Goal: Information Seeking & Learning: Learn about a topic

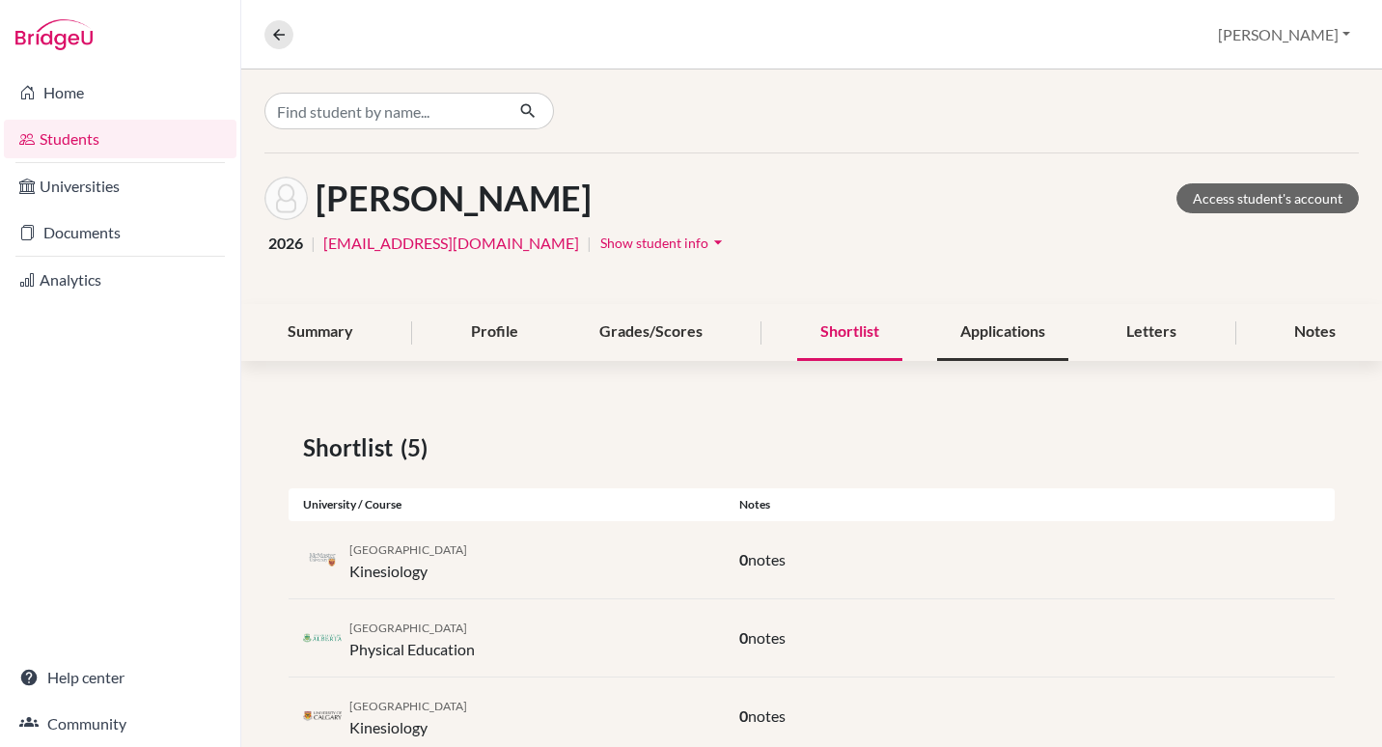
scroll to position [211, 0]
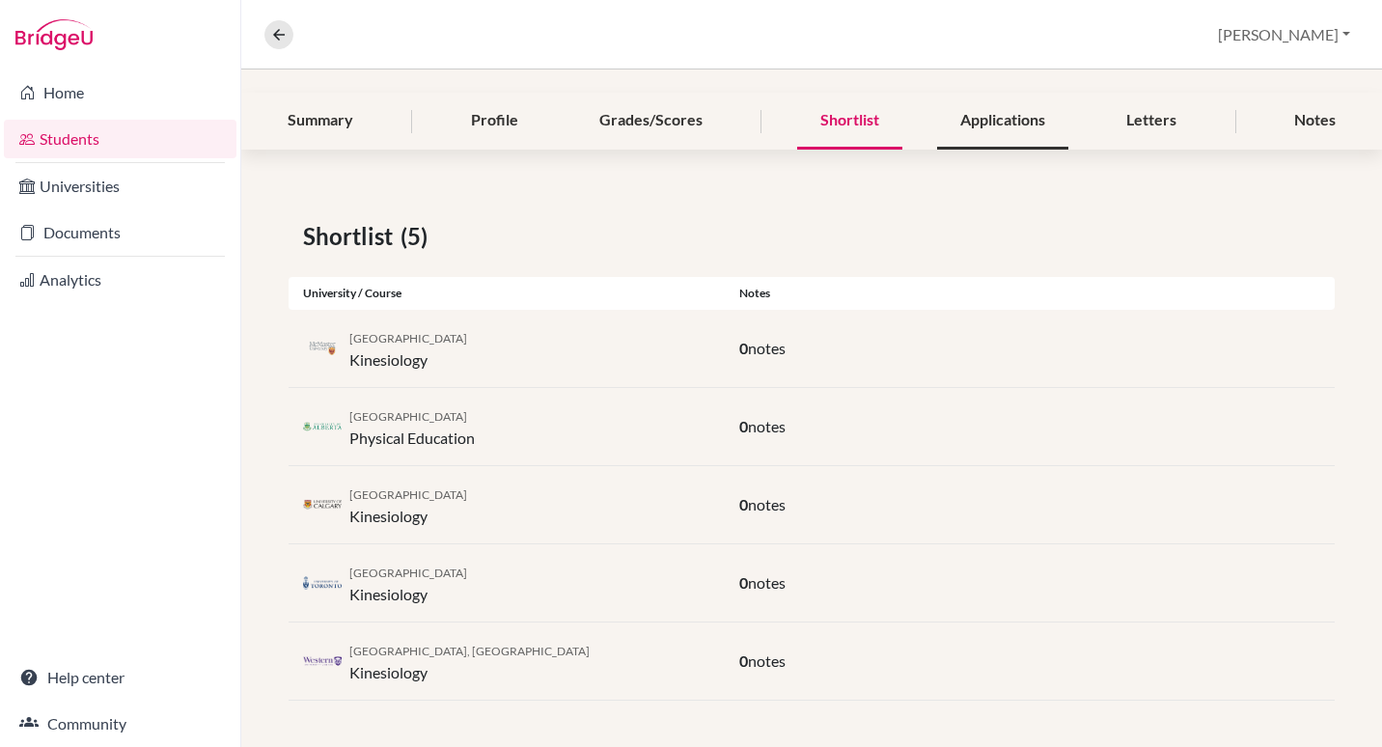
click at [998, 119] on div "Applications" at bounding box center [1002, 121] width 131 height 57
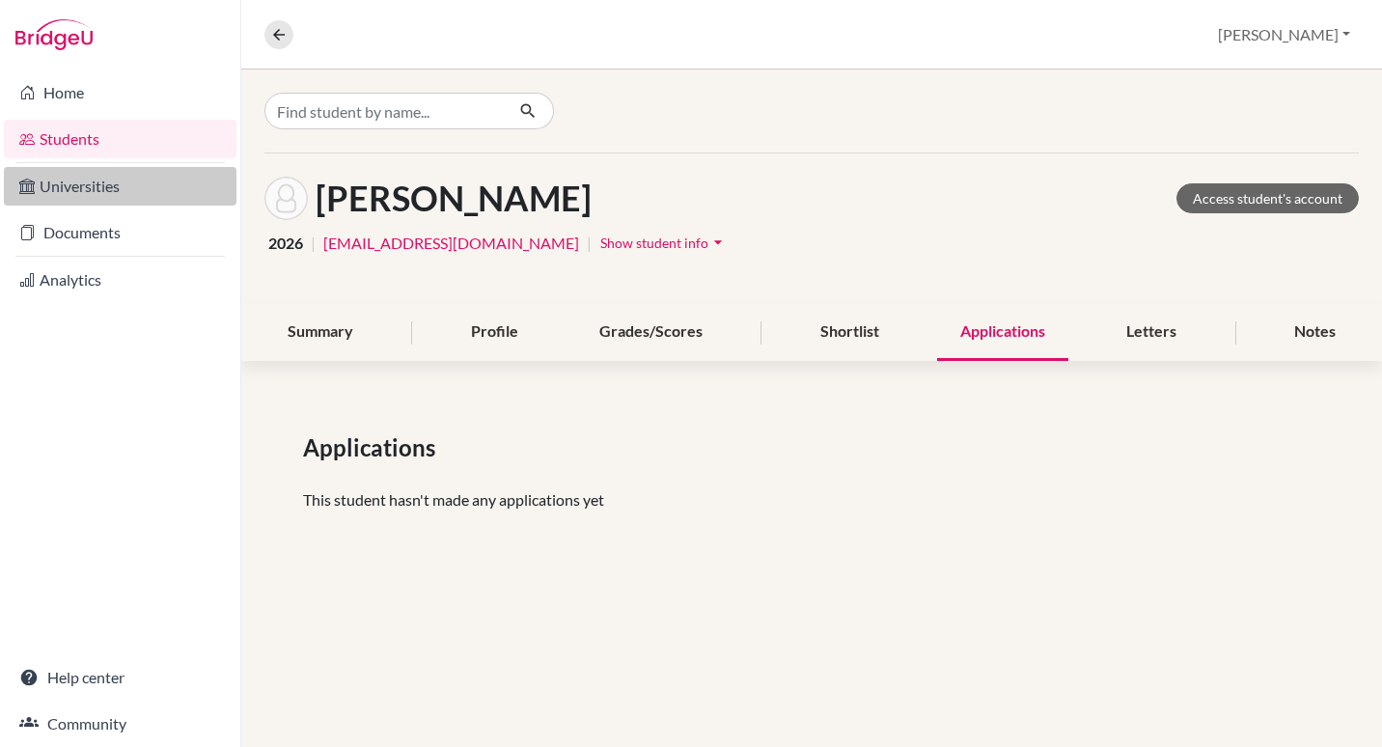
click at [74, 183] on link "Universities" at bounding box center [120, 186] width 233 height 39
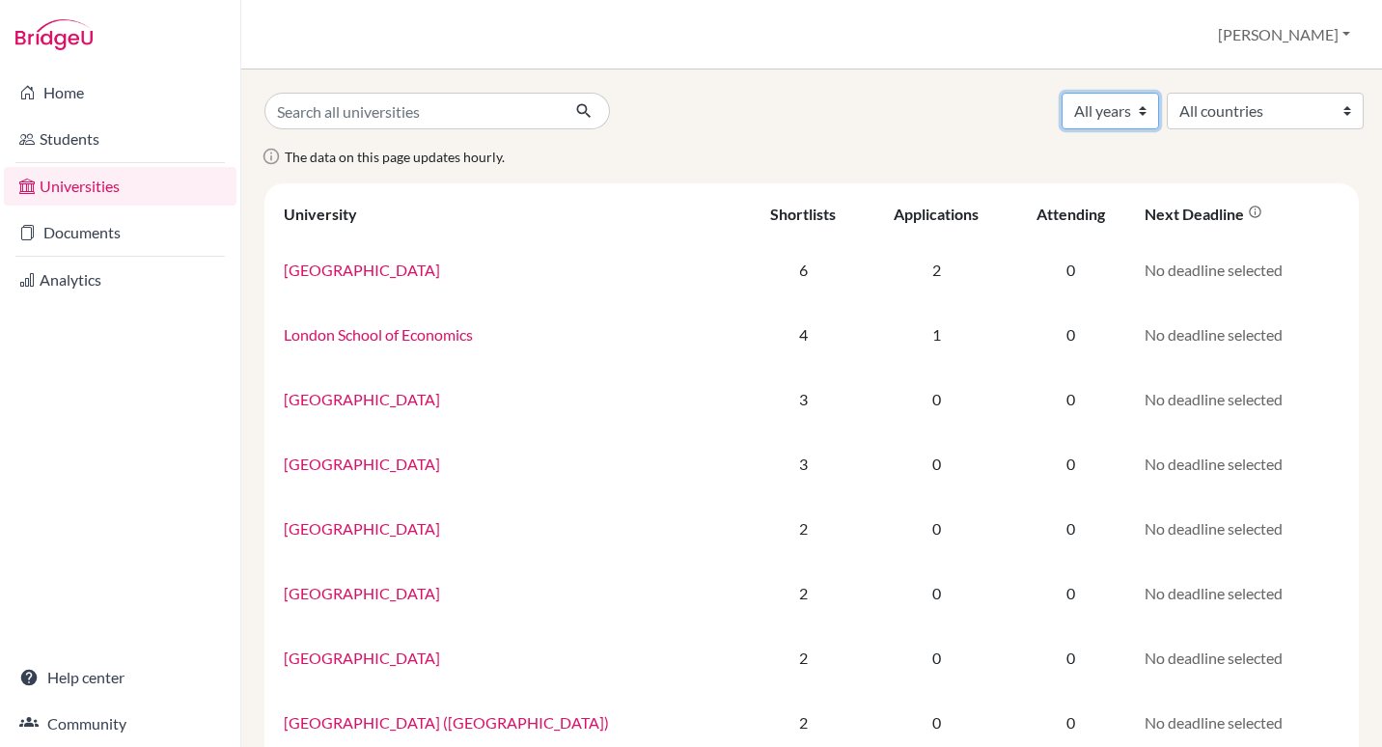
click at [1062, 118] on select "All years 2029 2027 2026 2018" at bounding box center [1110, 111] width 97 height 37
select select "2026"
click at [1062, 93] on select "All years 2029 2027 2026 2018" at bounding box center [1110, 111] width 97 height 37
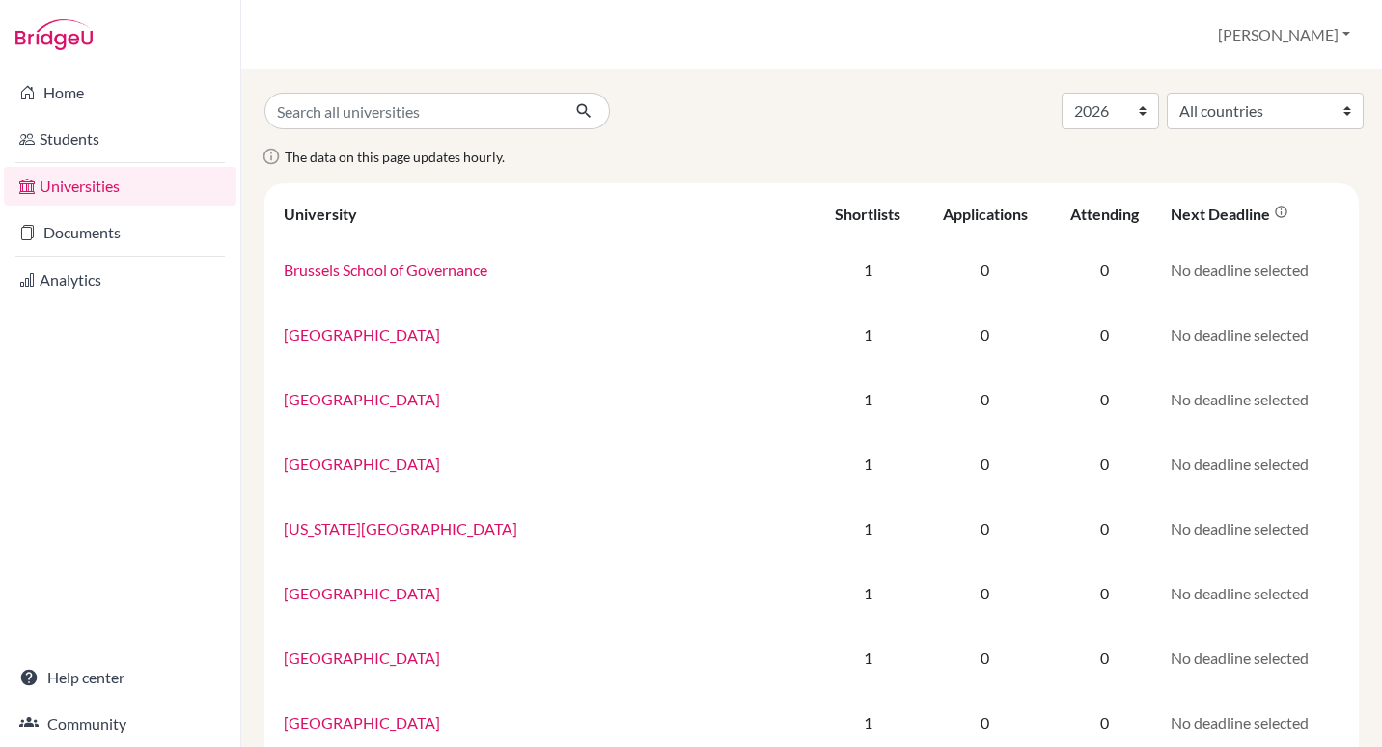
select select "2026"
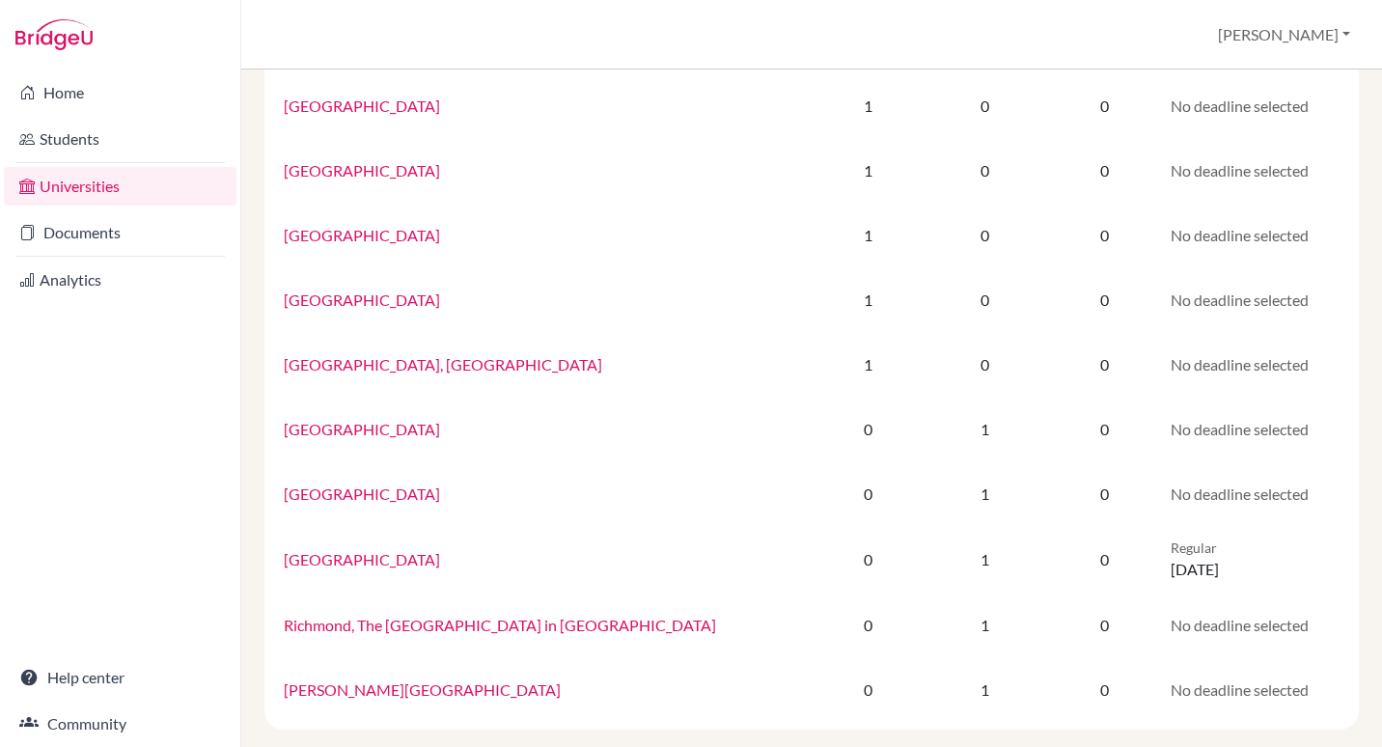
scroll to position [1098, 0]
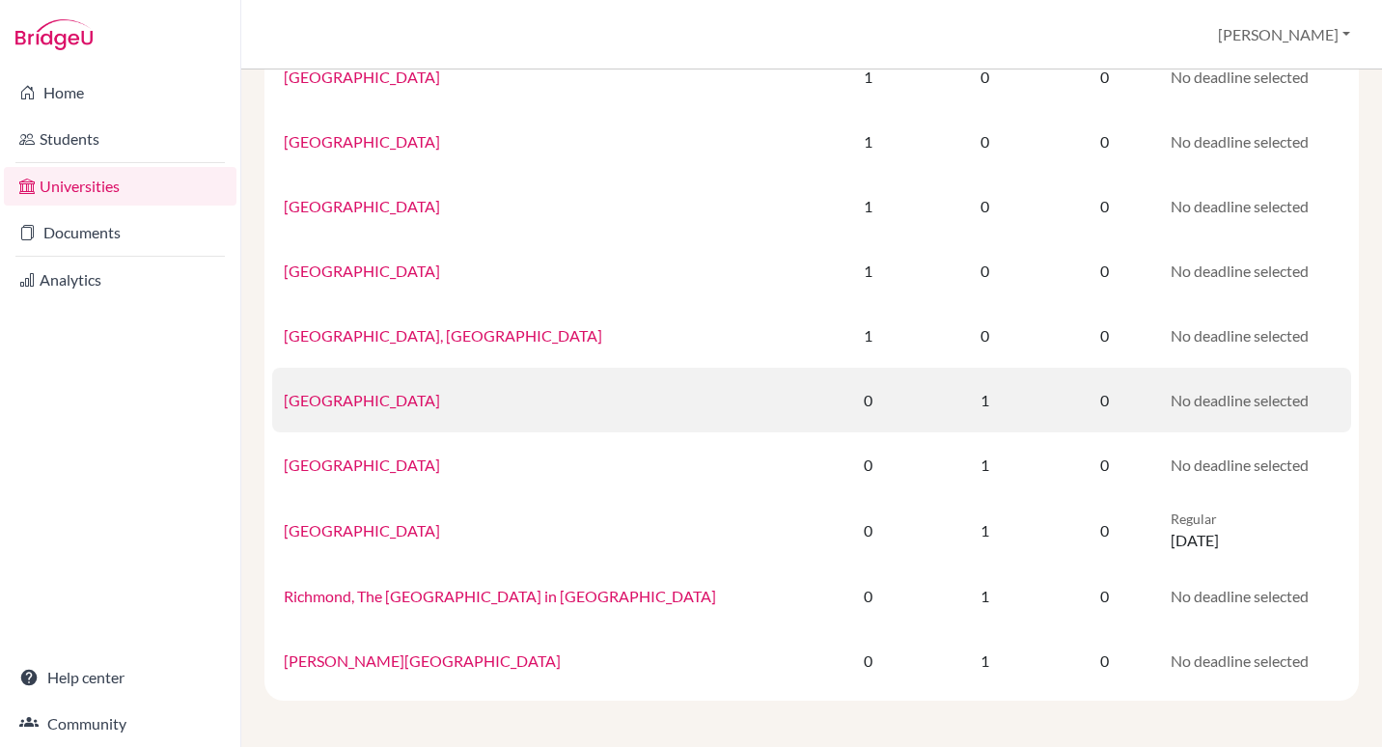
click at [405, 393] on link "[GEOGRAPHIC_DATA]" at bounding box center [362, 400] width 156 height 18
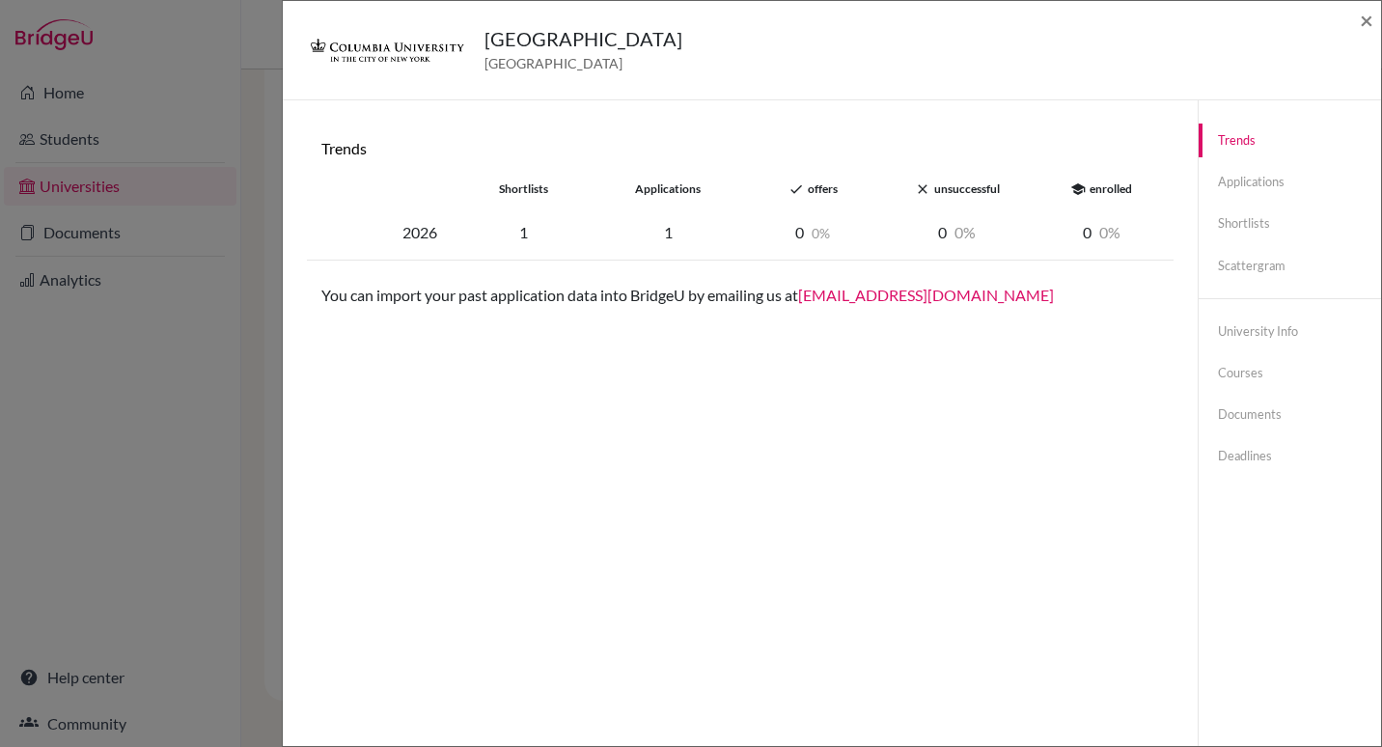
click at [1235, 203] on div "Trends Applications Shortlists Scattergram University info Courses Documents De…" at bounding box center [1290, 298] width 182 height 397
click at [1233, 184] on link "Applications" at bounding box center [1290, 182] width 182 height 34
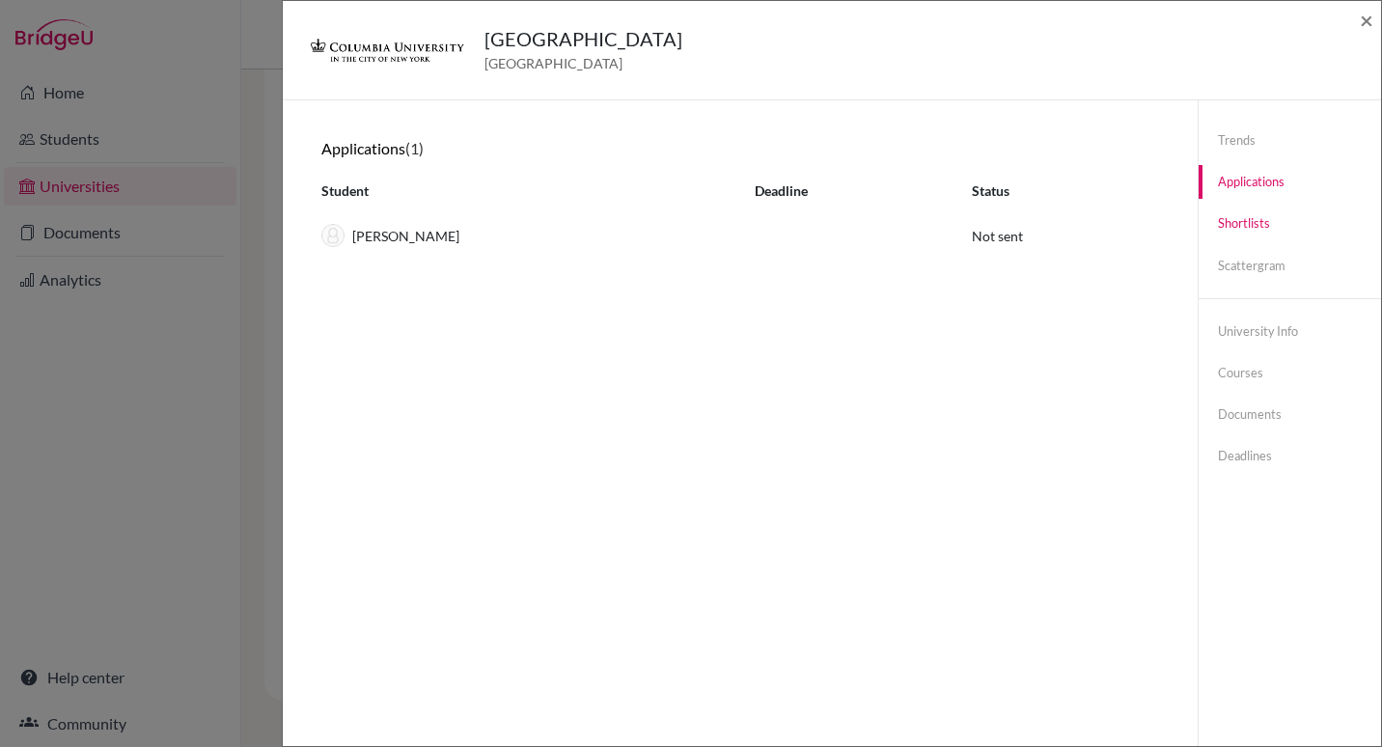
click at [1233, 224] on link "Shortlists" at bounding box center [1290, 224] width 182 height 34
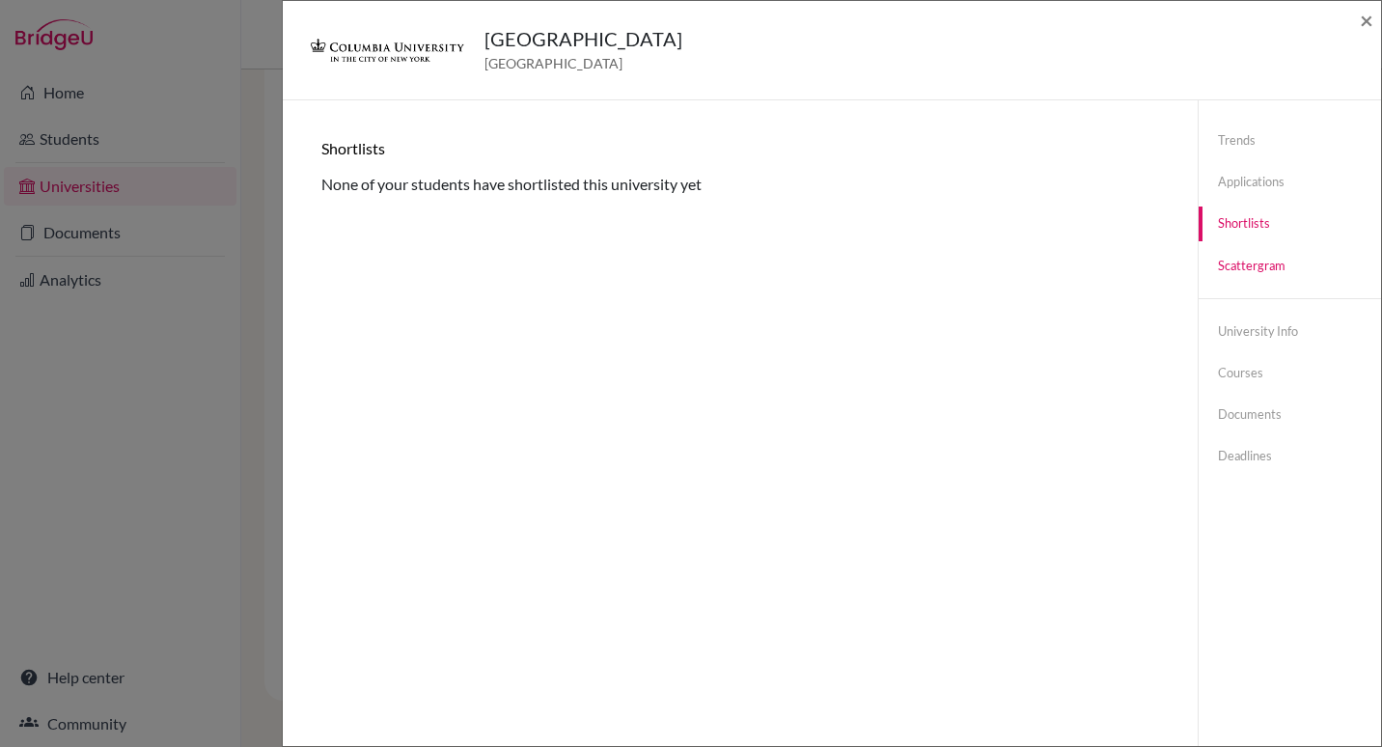
click at [1245, 267] on link "Scattergram" at bounding box center [1290, 266] width 182 height 34
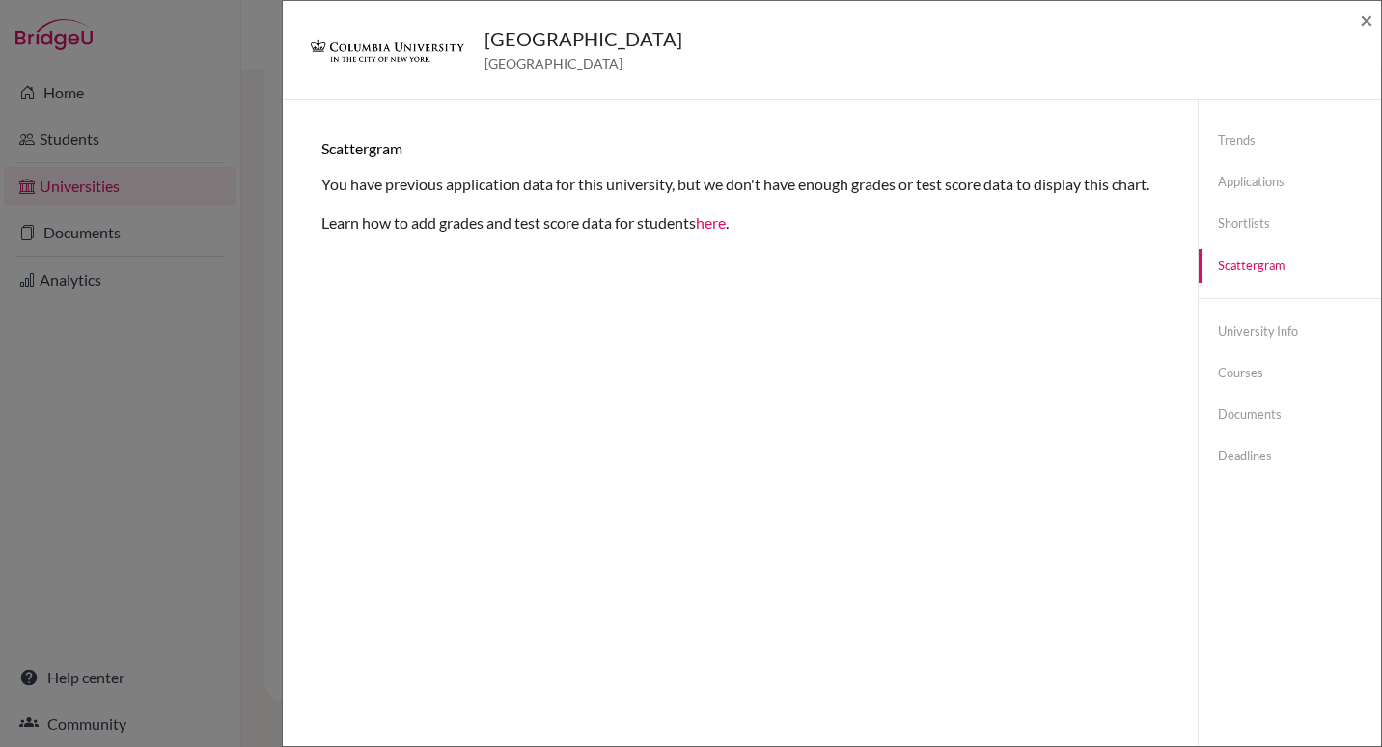
click at [101, 241] on div "[GEOGRAPHIC_DATA] [GEOGRAPHIC_DATA] × Trends shortlists applications done offer…" at bounding box center [691, 373] width 1382 height 747
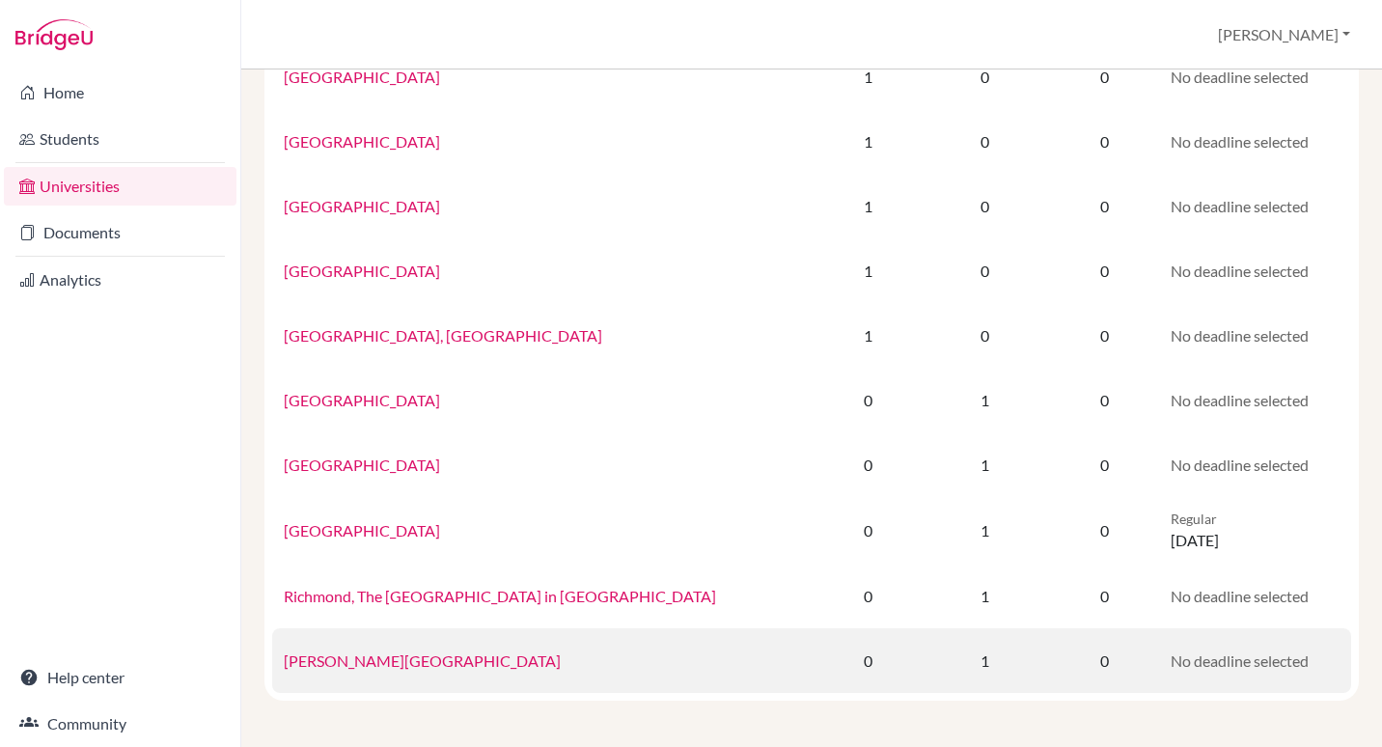
click at [369, 655] on link "[PERSON_NAME][GEOGRAPHIC_DATA]" at bounding box center [422, 661] width 277 height 18
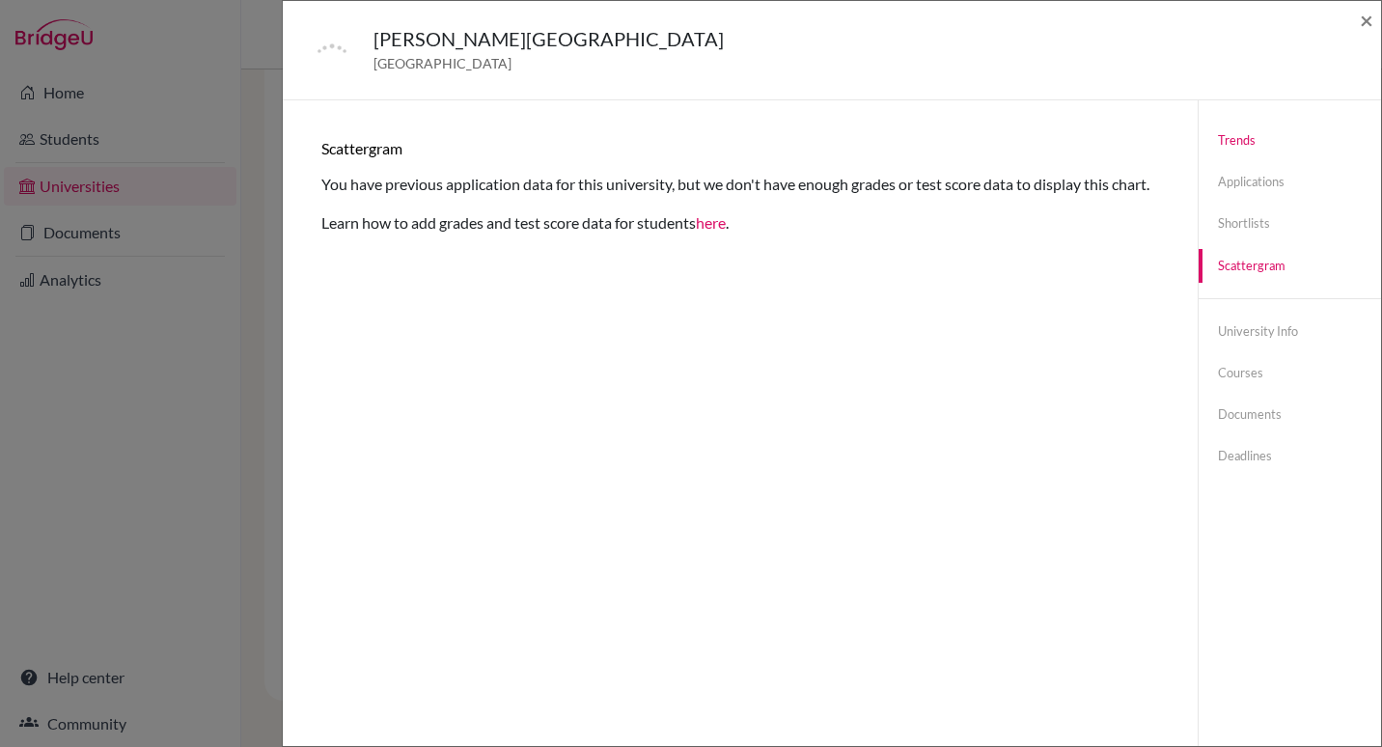
click at [1230, 136] on link "Trends" at bounding box center [1290, 141] width 182 height 34
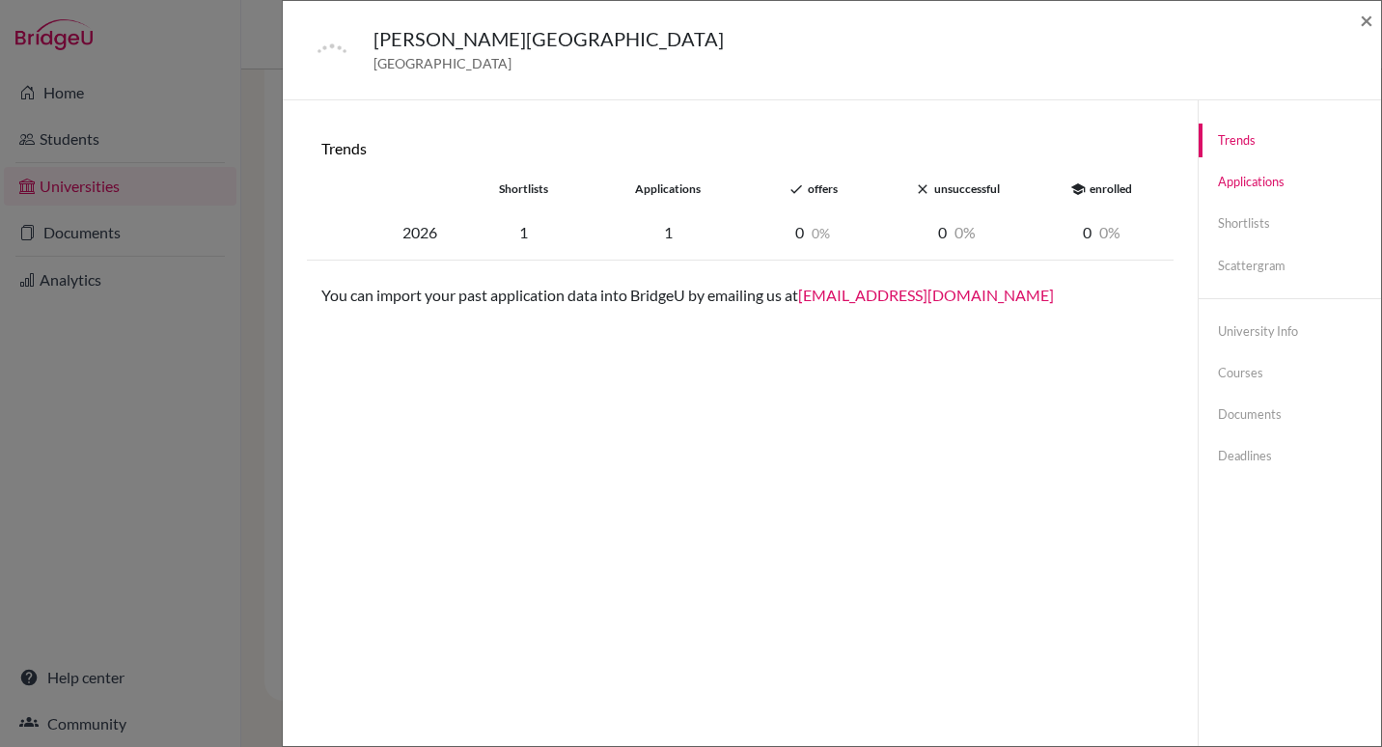
click at [1245, 184] on link "Applications" at bounding box center [1290, 182] width 182 height 34
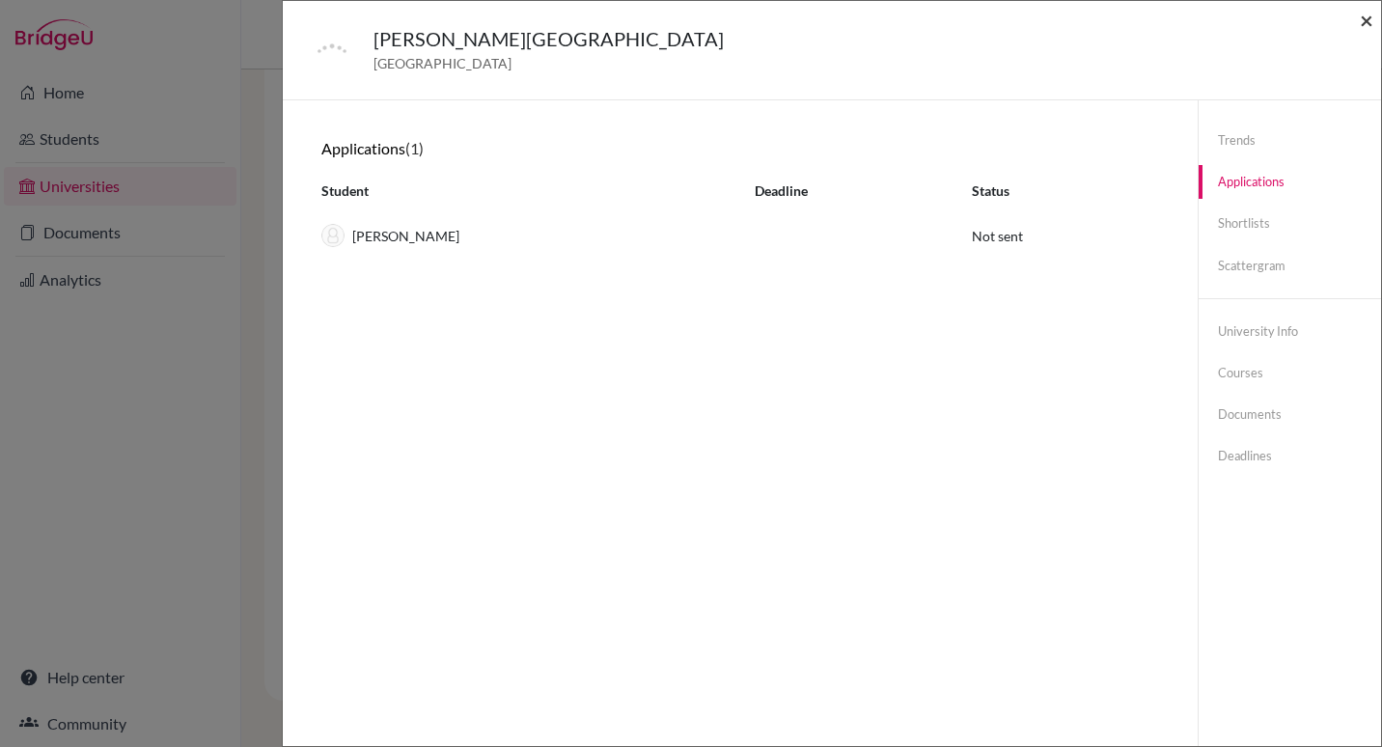
click at [1365, 20] on span "×" at bounding box center [1367, 20] width 14 height 28
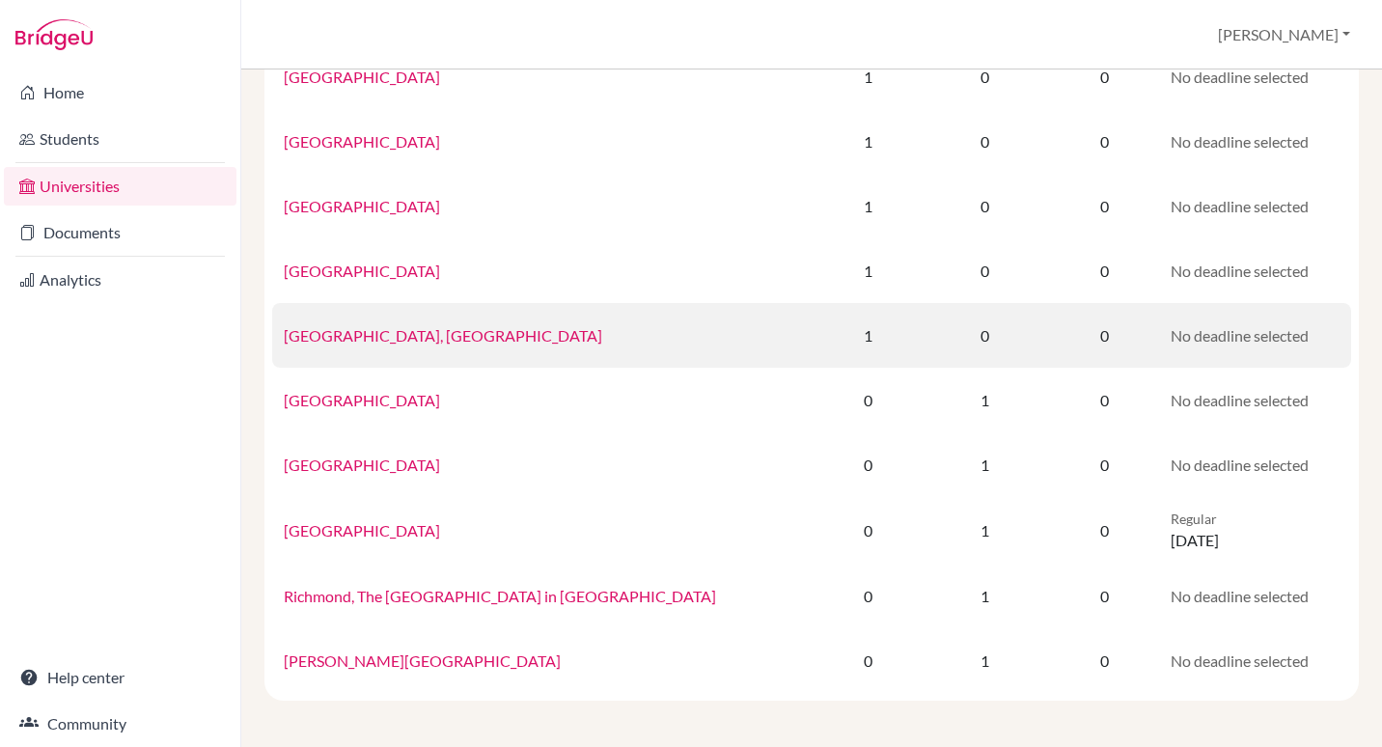
click at [372, 343] on link "[GEOGRAPHIC_DATA], [GEOGRAPHIC_DATA]" at bounding box center [443, 335] width 319 height 18
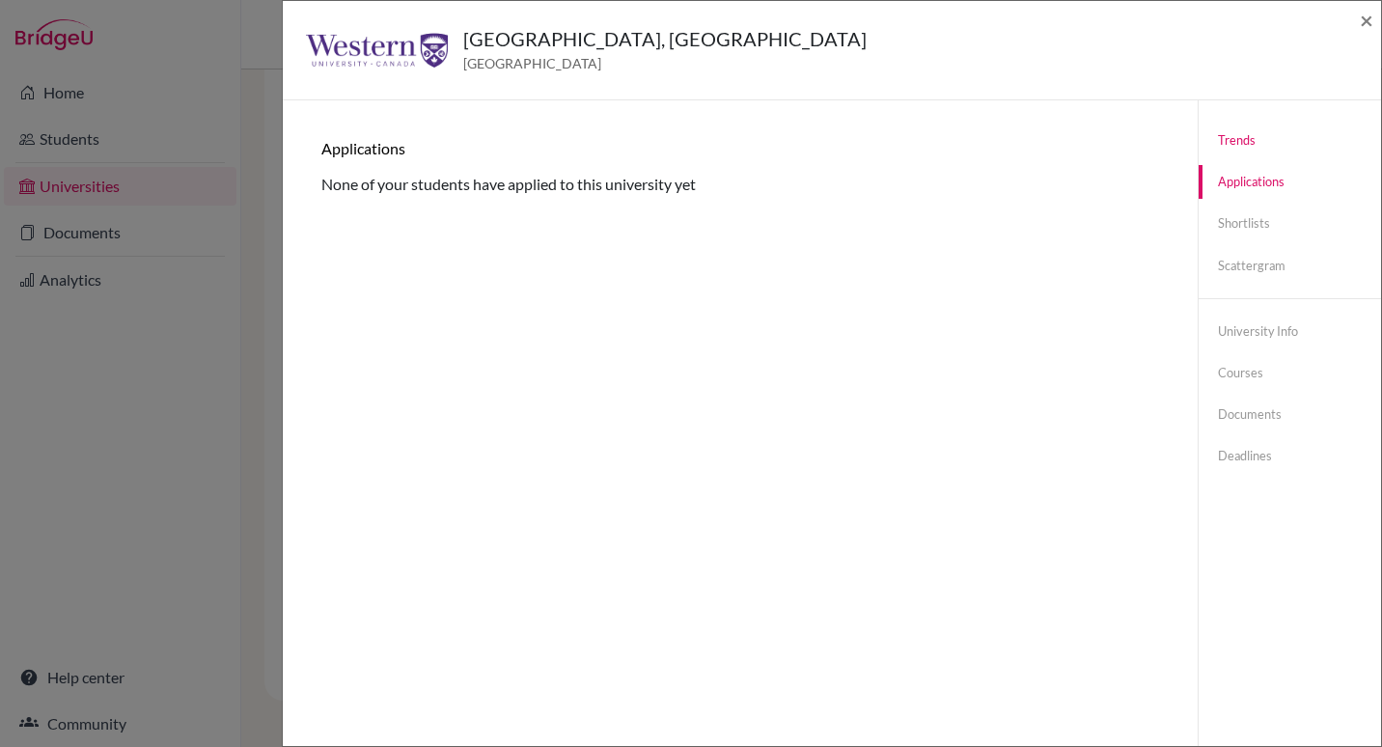
click at [1225, 134] on link "Trends" at bounding box center [1290, 141] width 182 height 34
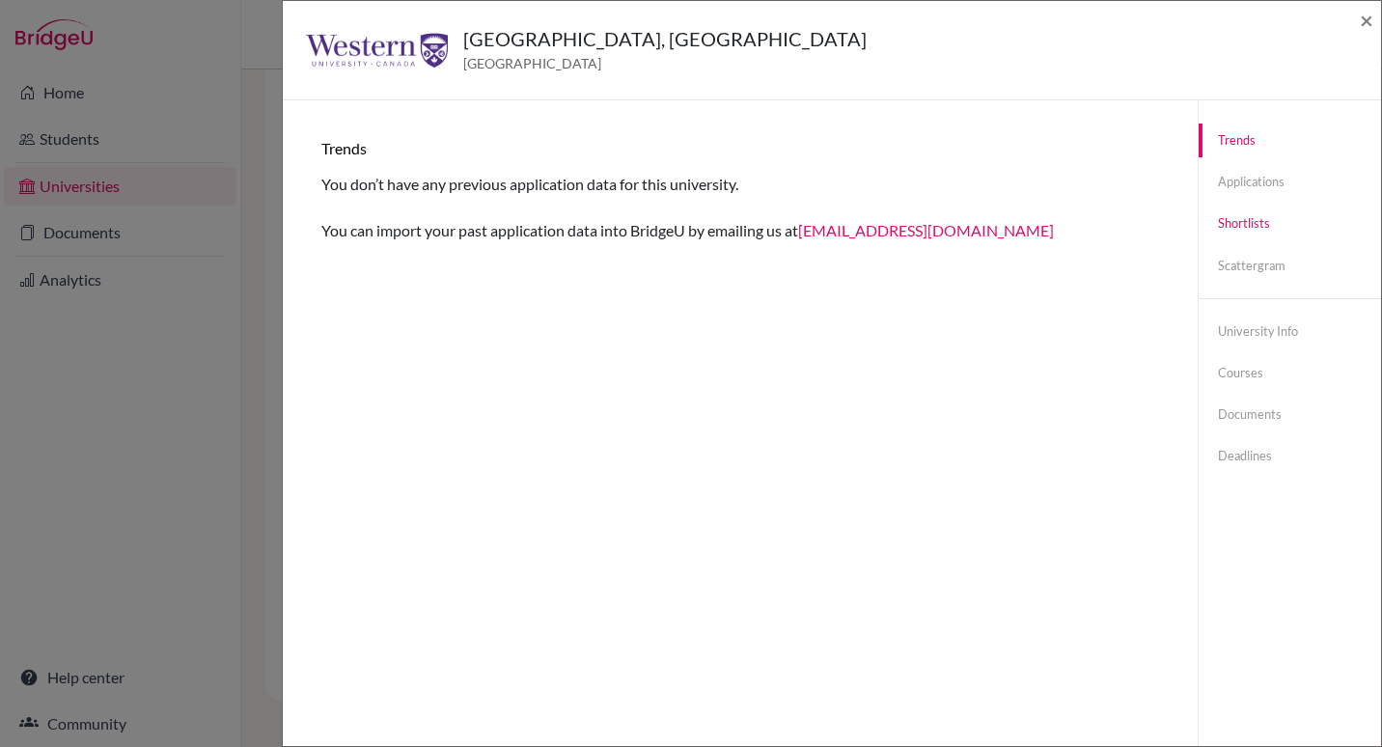
click at [1238, 227] on link "Shortlists" at bounding box center [1290, 224] width 182 height 34
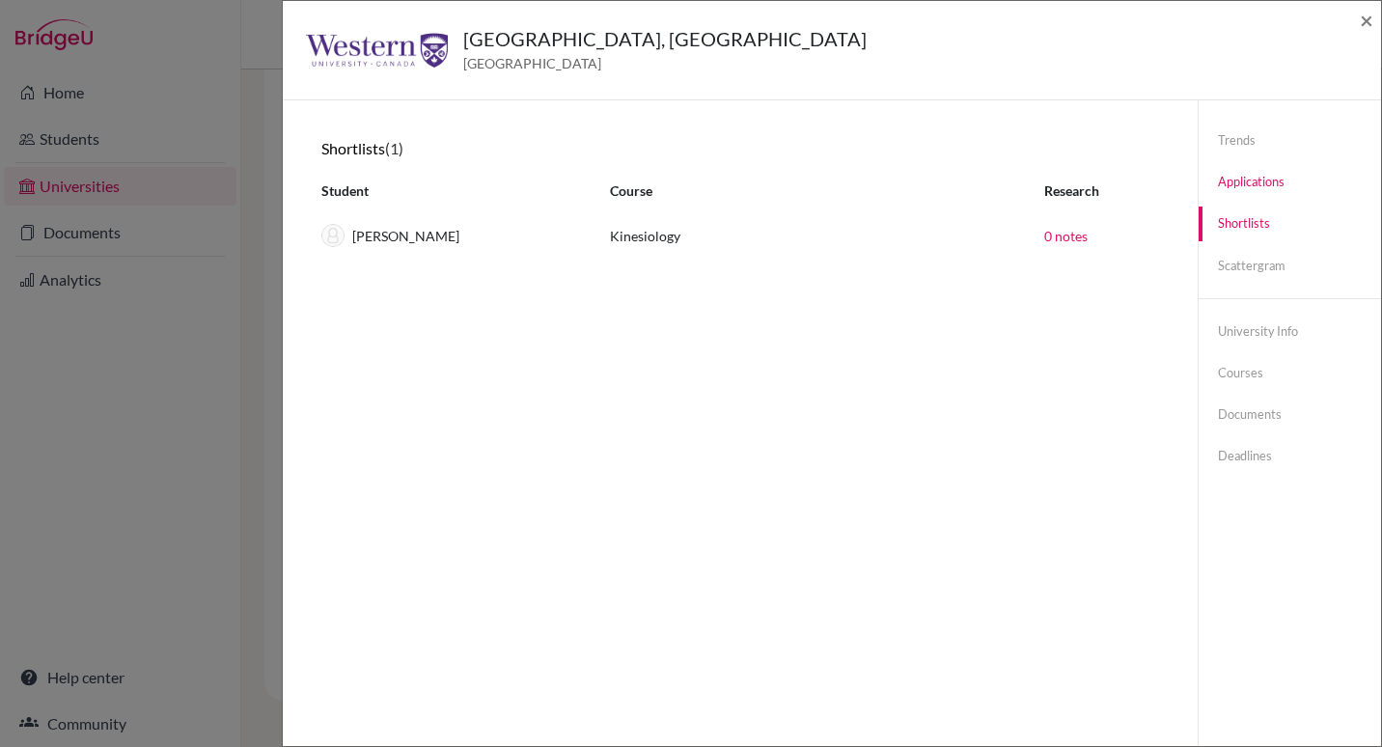
click at [1241, 175] on link "Applications" at bounding box center [1290, 182] width 182 height 34
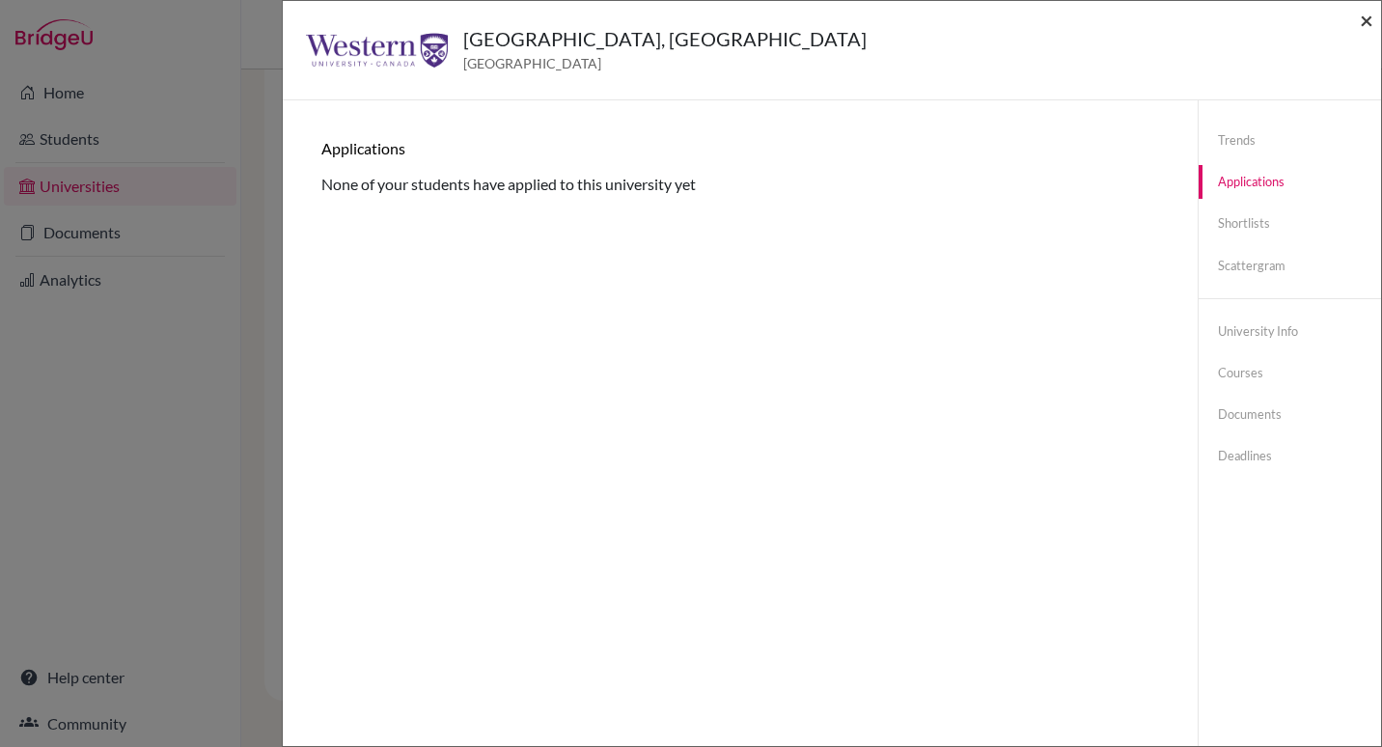
click at [1370, 18] on span "×" at bounding box center [1367, 20] width 14 height 28
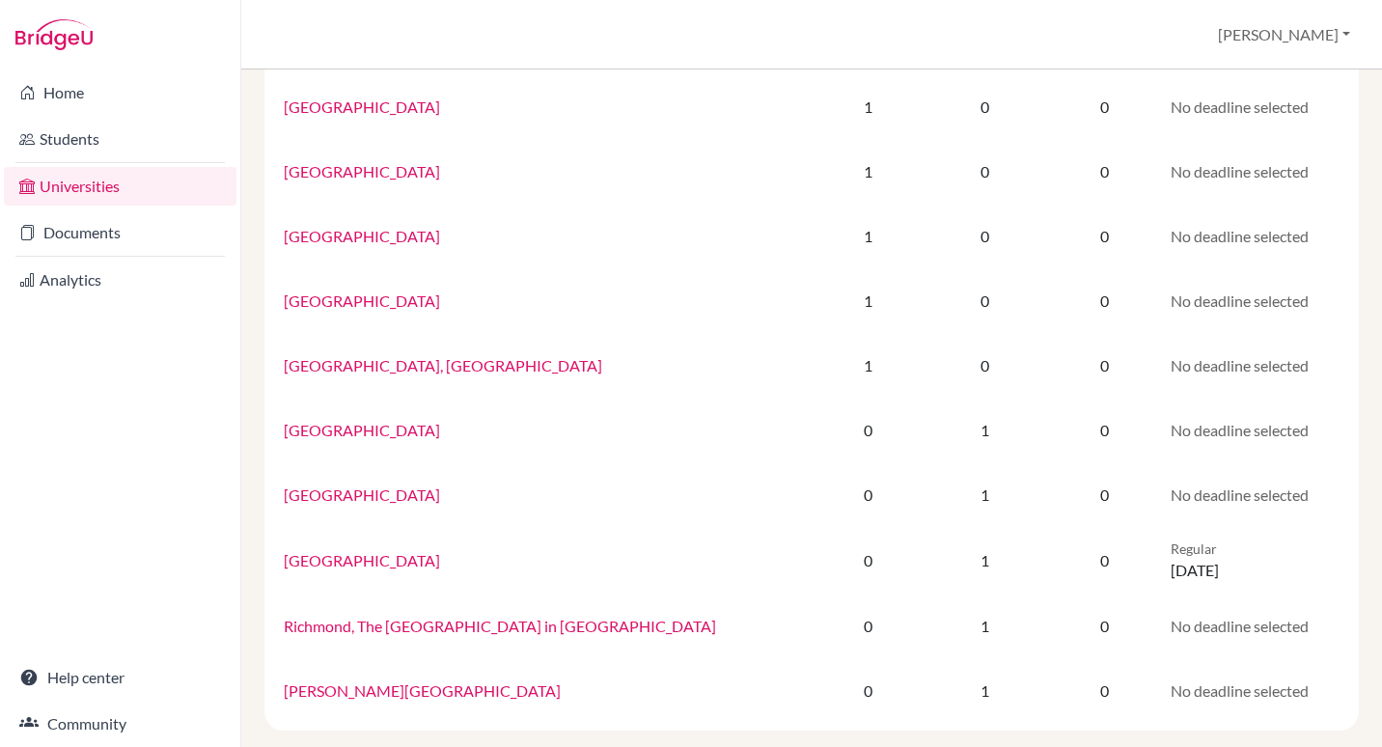
scroll to position [1073, 0]
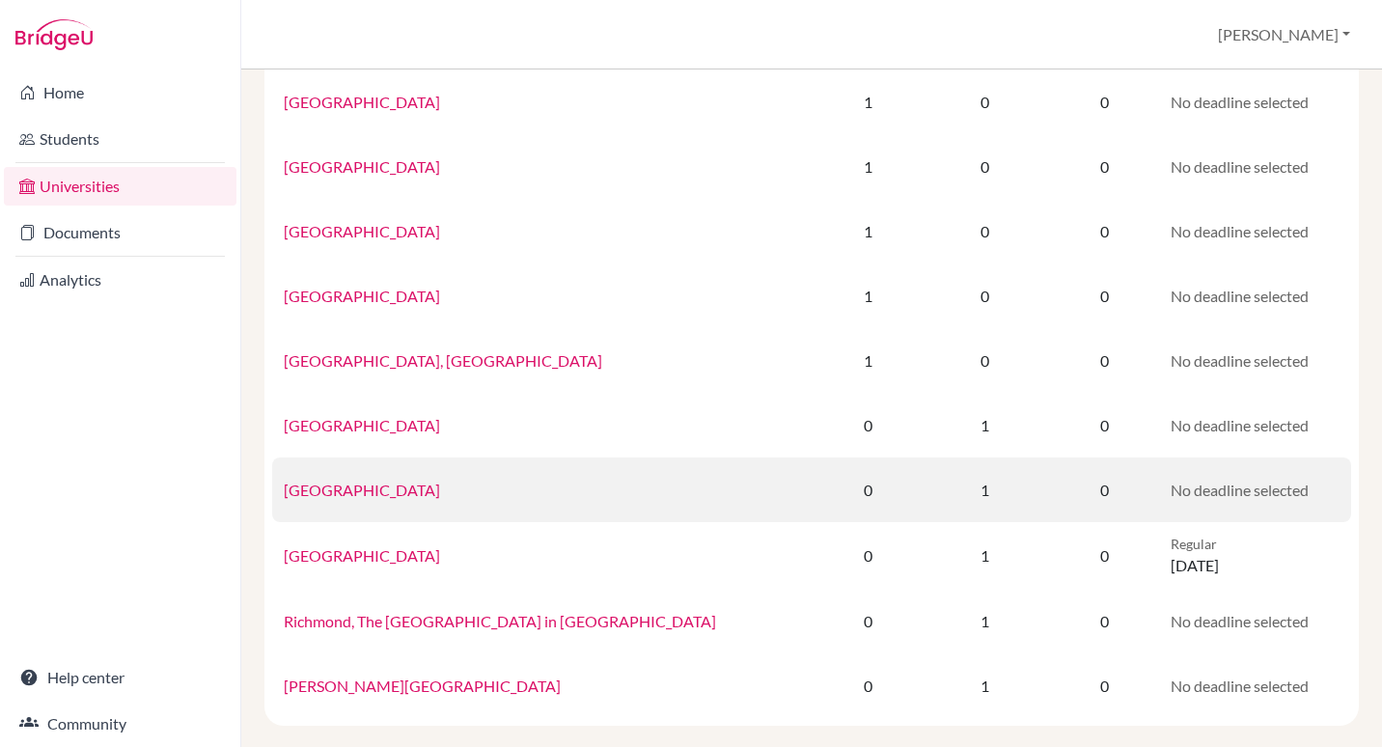
click at [335, 487] on link "[GEOGRAPHIC_DATA]" at bounding box center [362, 490] width 156 height 18
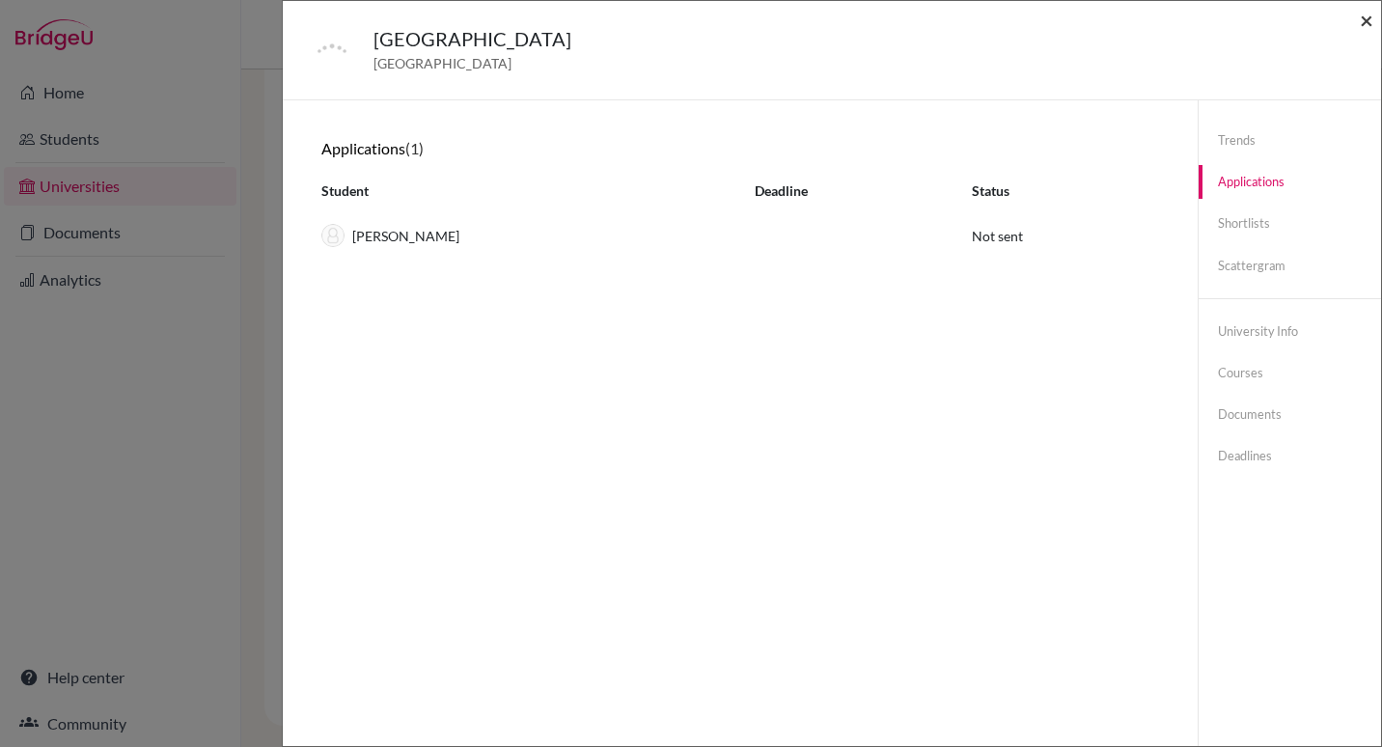
click at [1364, 27] on span "×" at bounding box center [1367, 20] width 14 height 28
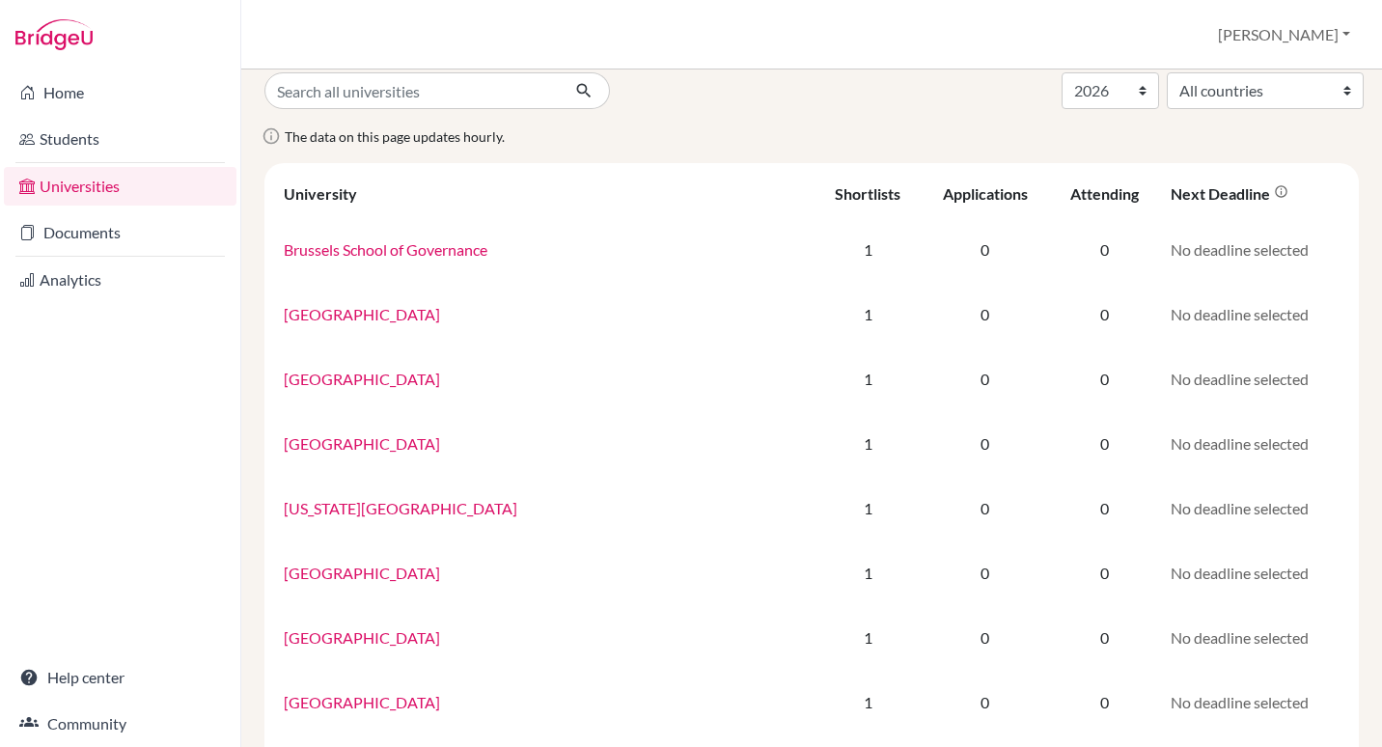
scroll to position [0, 0]
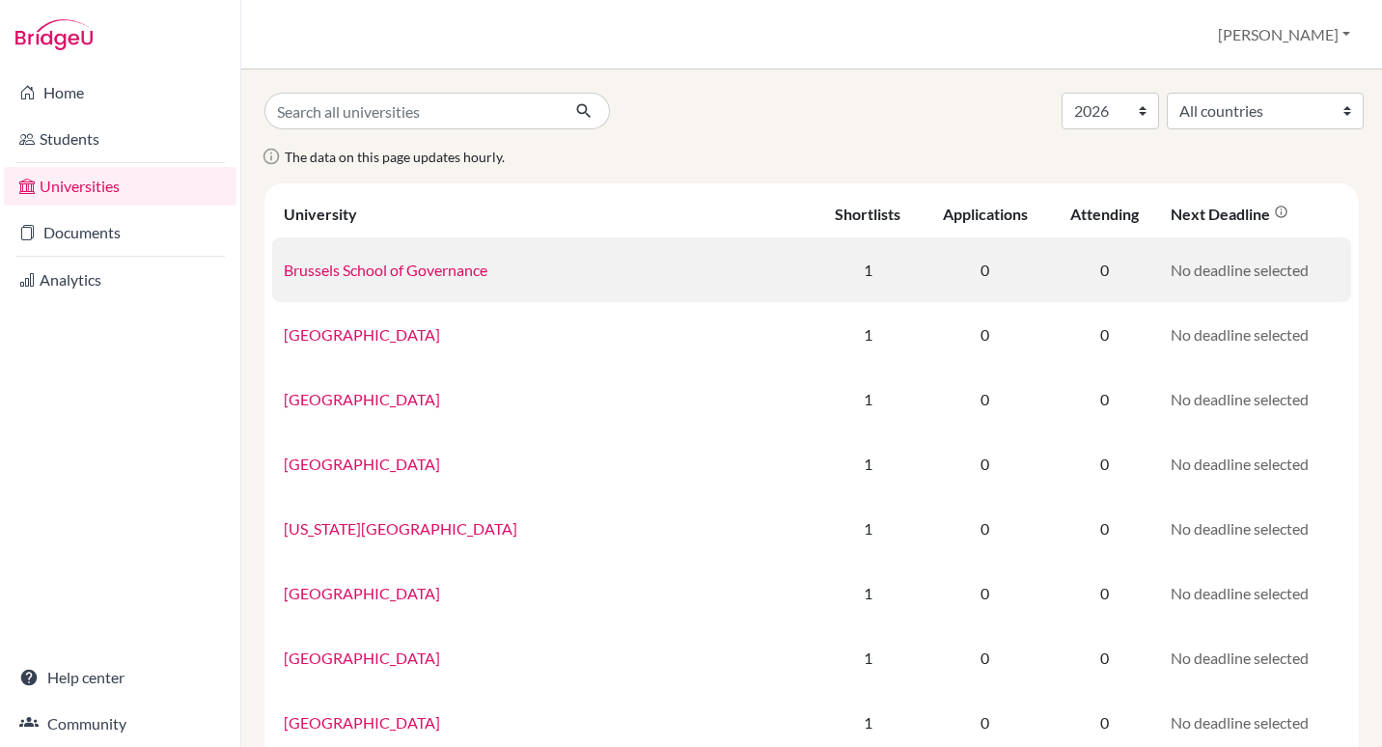
click at [338, 268] on link "Brussels School of Governance" at bounding box center [386, 270] width 204 height 18
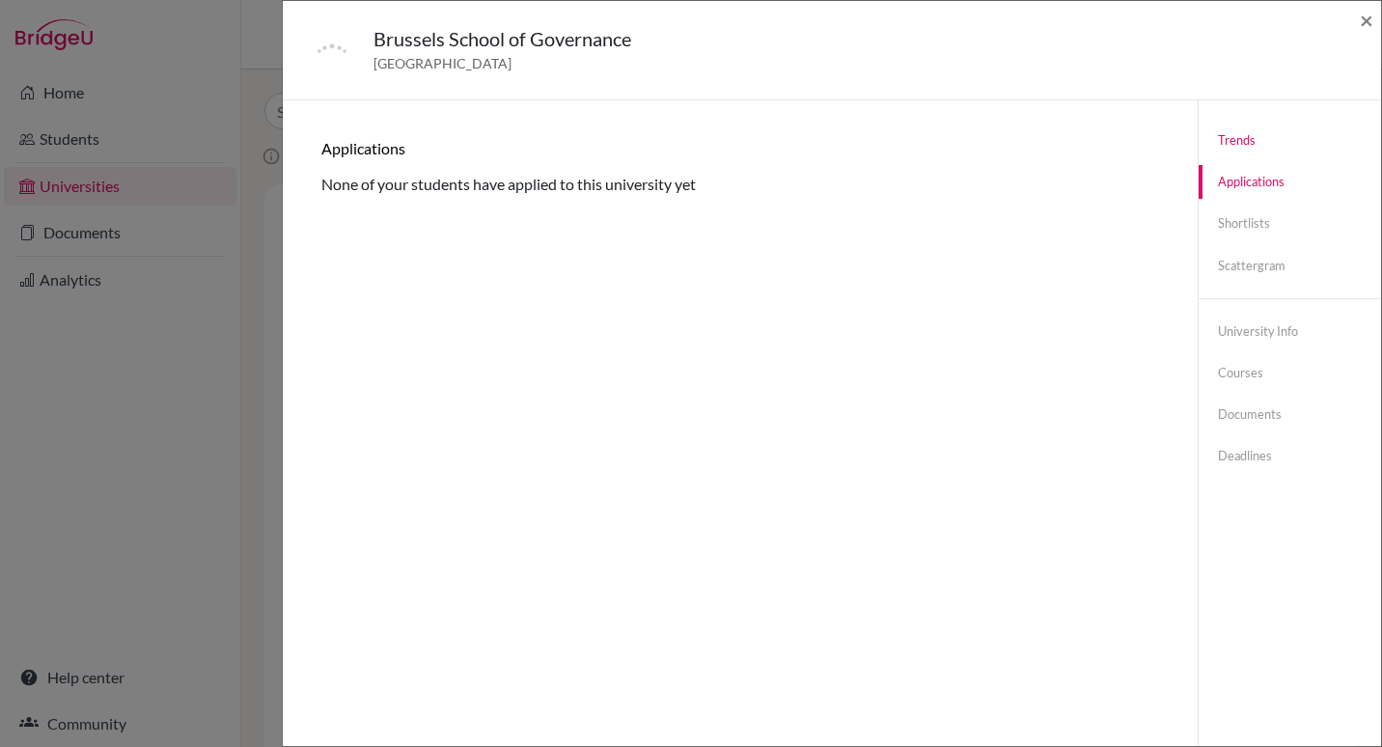
click at [1222, 136] on link "Trends" at bounding box center [1290, 141] width 182 height 34
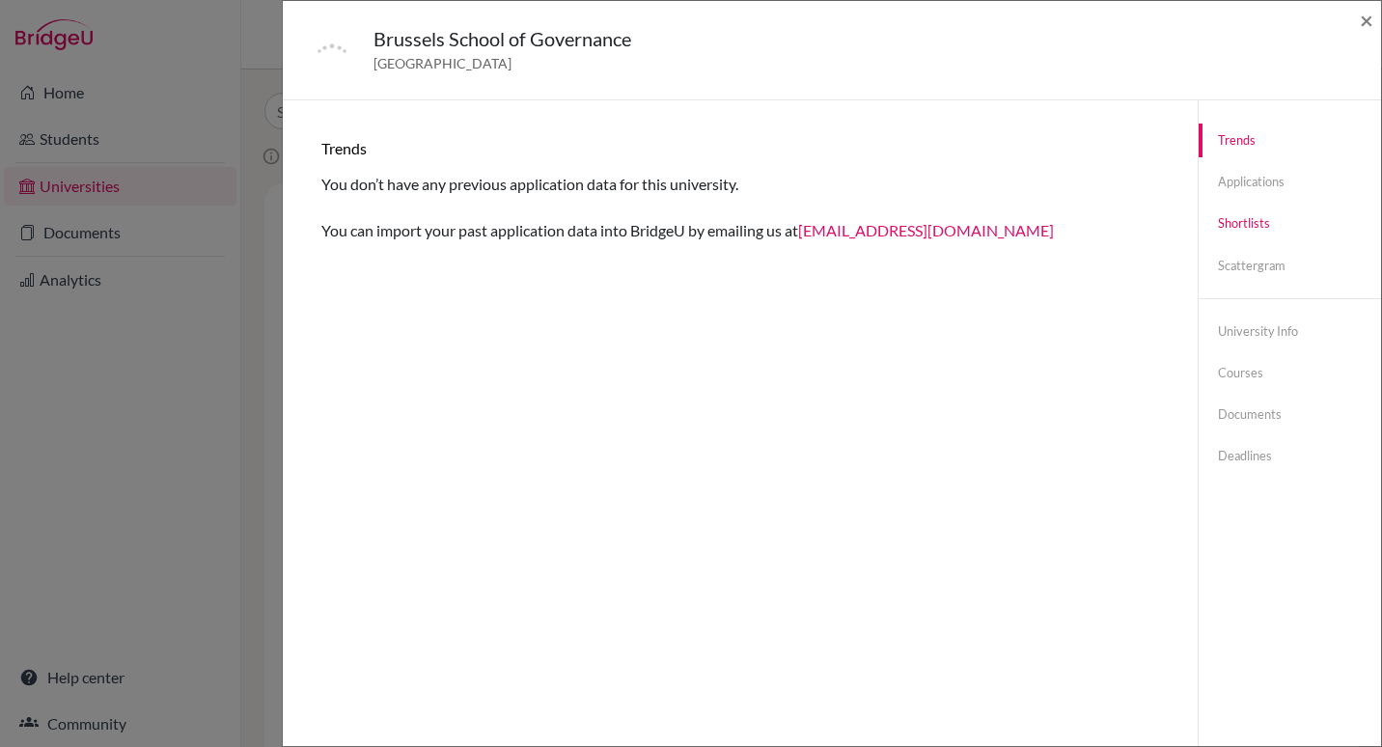
click at [1247, 223] on link "Shortlists" at bounding box center [1290, 224] width 182 height 34
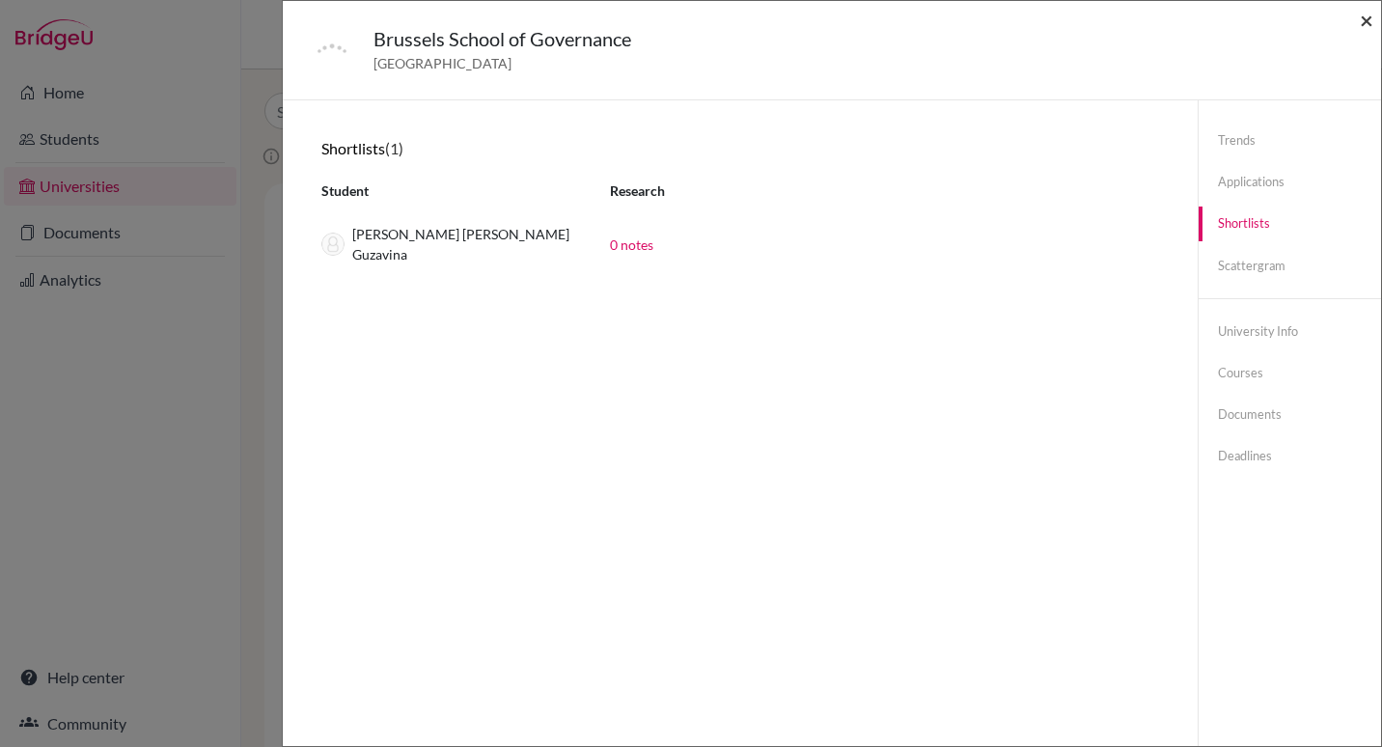
click at [1369, 22] on span "×" at bounding box center [1367, 20] width 14 height 28
